Goal: Information Seeking & Learning: Learn about a topic

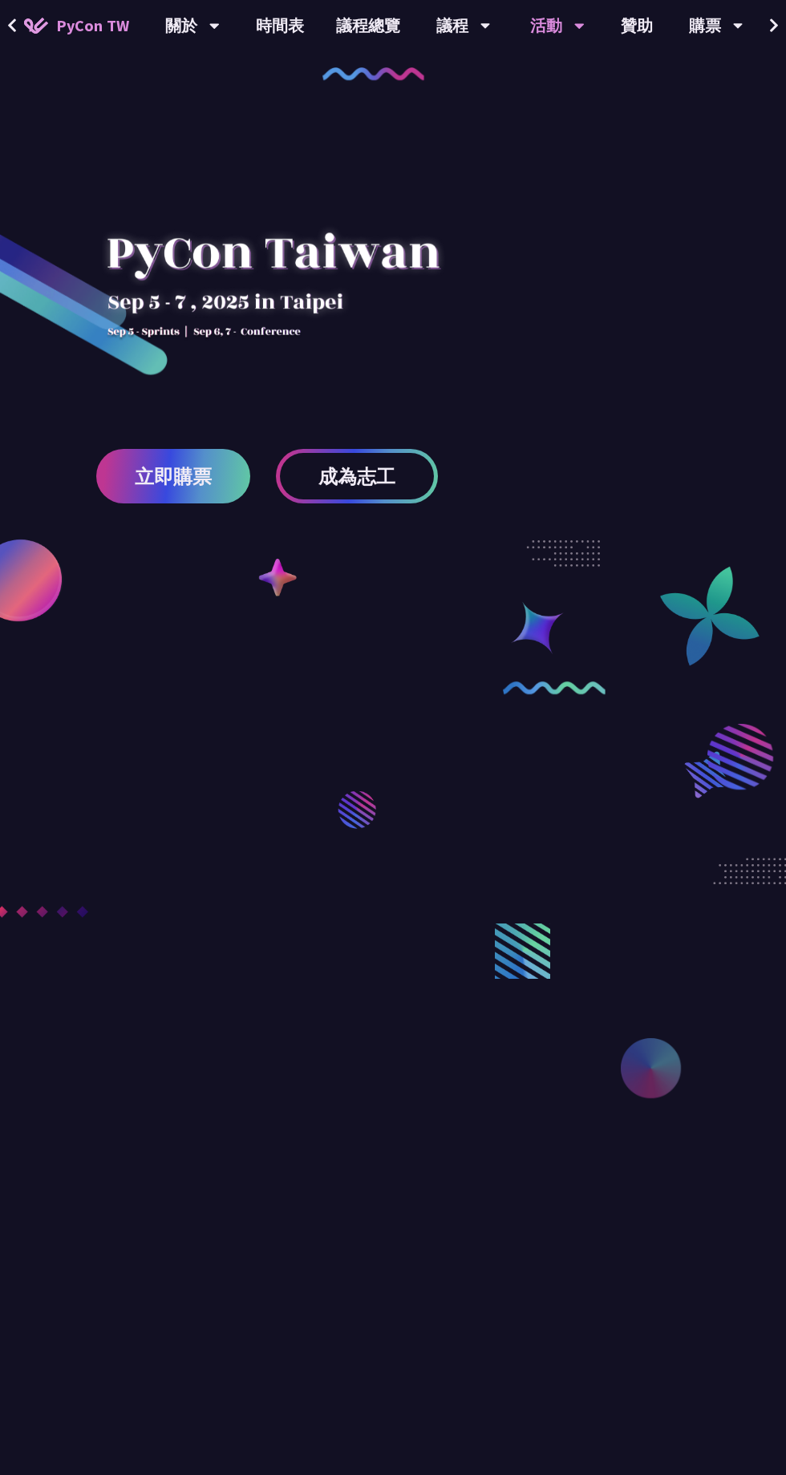
click at [574, 26] on icon at bounding box center [579, 27] width 10 height 6
click at [462, 28] on div "議程" at bounding box center [463, 25] width 55 height 51
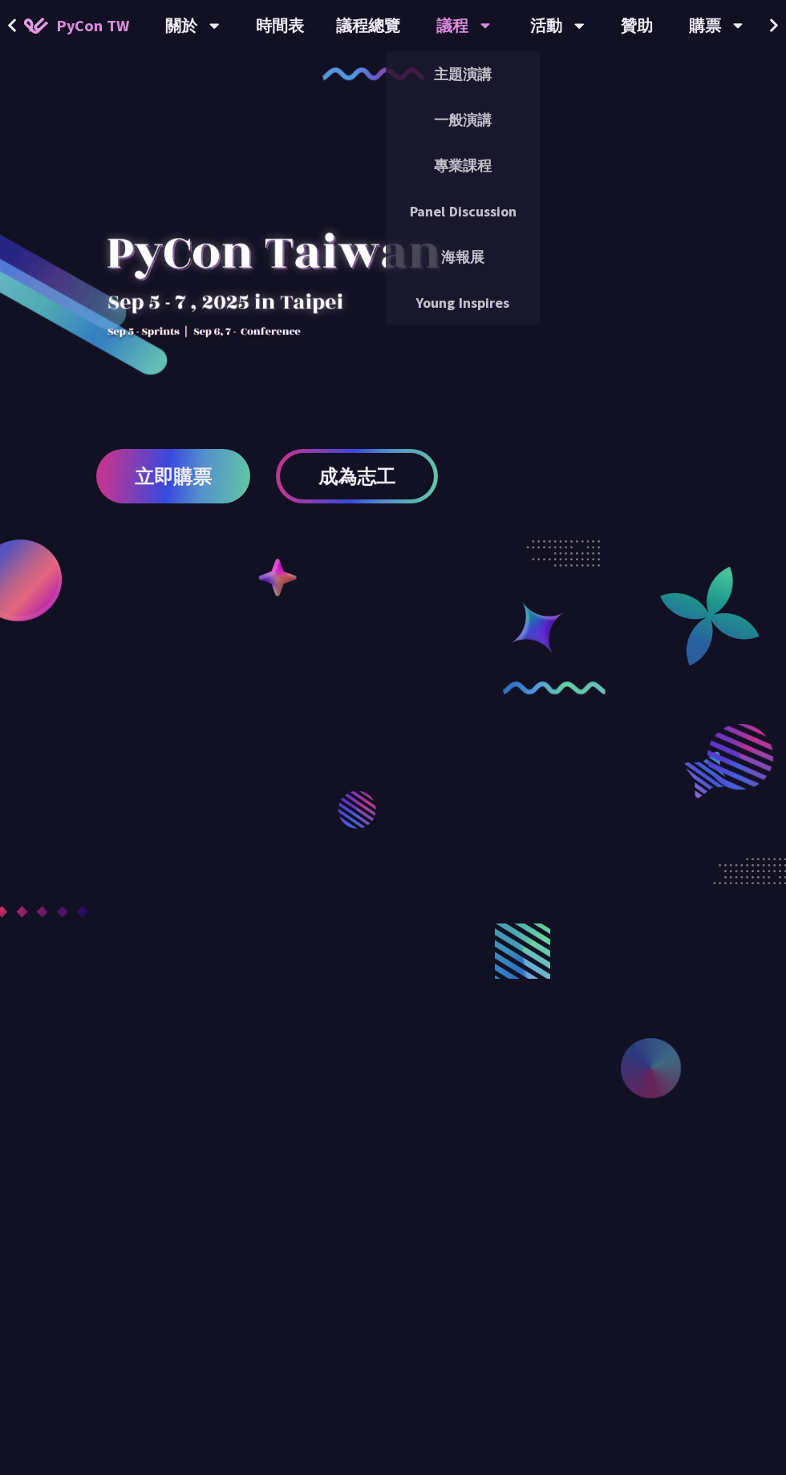
scroll to position [1, 0]
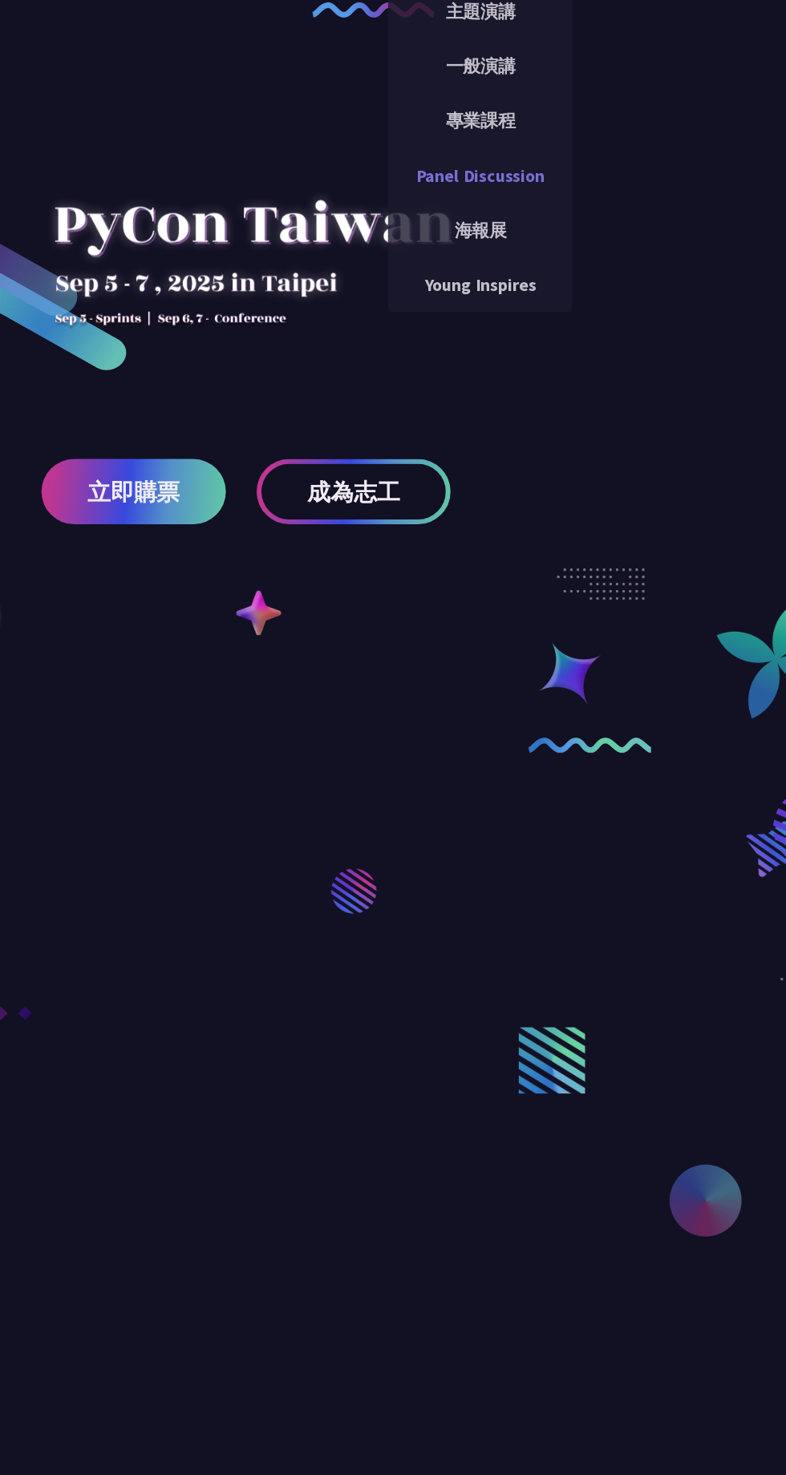
click at [479, 212] on link "Panel Discussion" at bounding box center [463, 211] width 154 height 38
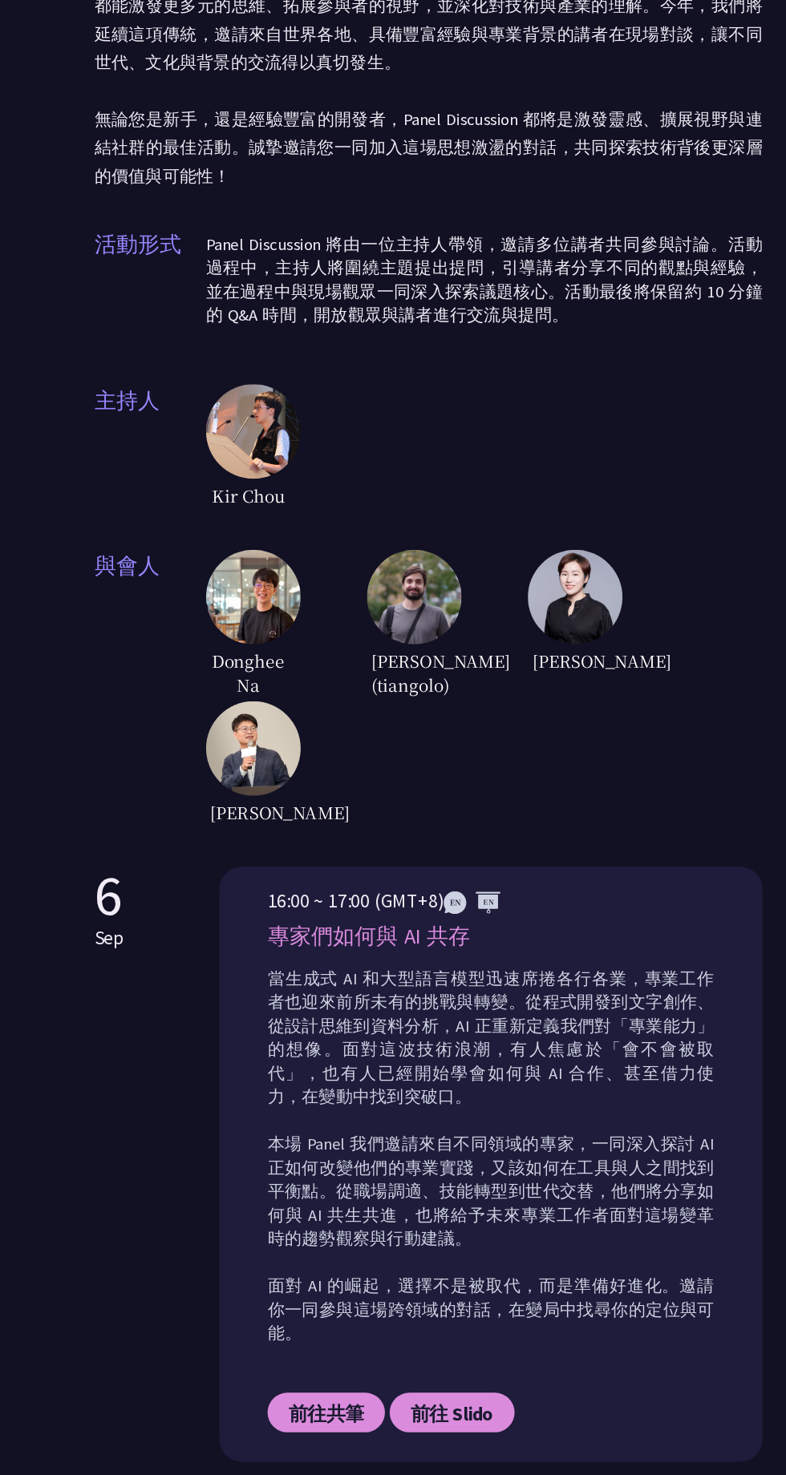
scroll to position [682, 0]
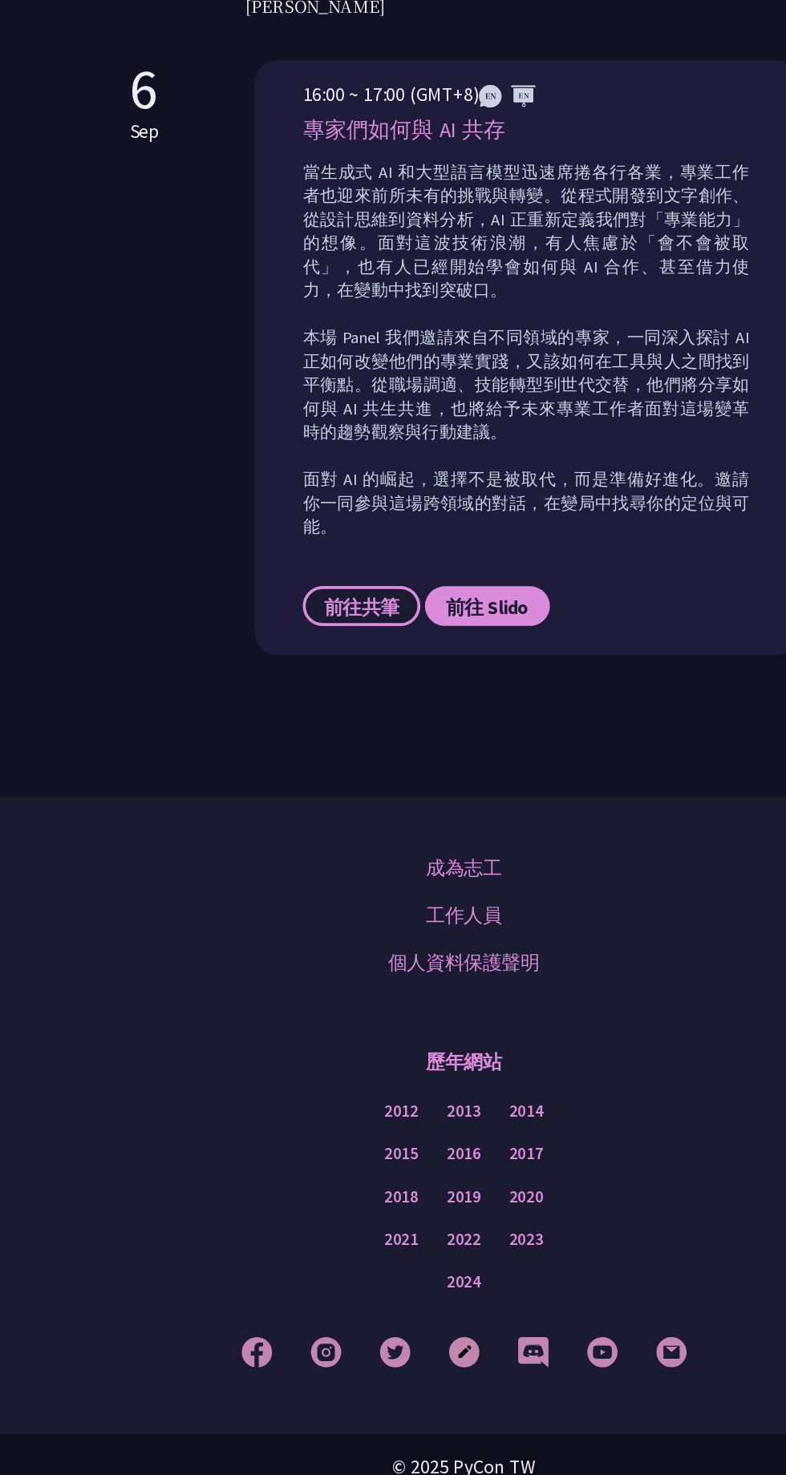
click at [310, 729] on span "前往共筆" at bounding box center [306, 739] width 64 height 20
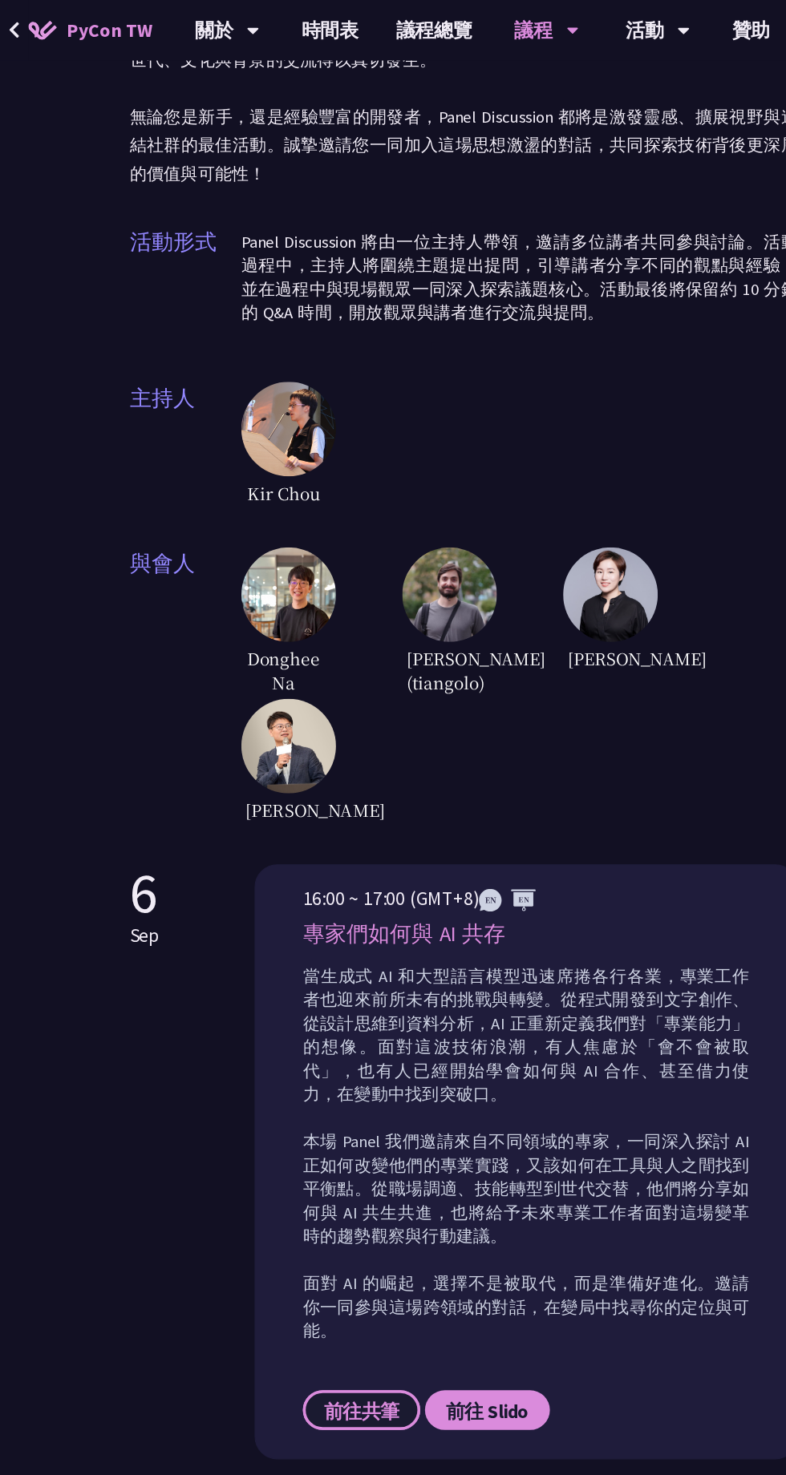
scroll to position [213, 0]
